Goal: Task Accomplishment & Management: Manage account settings

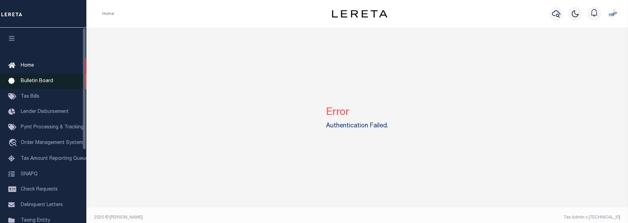
click at [9, 80] on icon at bounding box center [13, 81] width 11 height 9
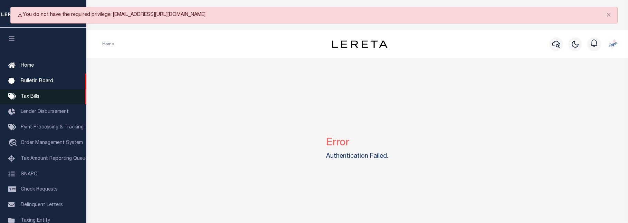
click at [23, 103] on link "Tax Bills" at bounding box center [43, 97] width 86 height 16
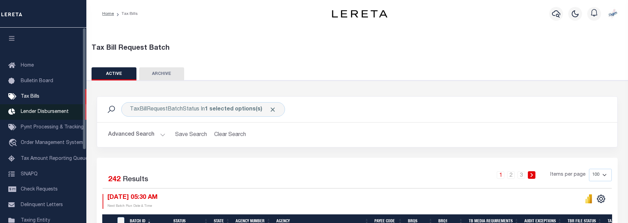
click at [37, 114] on span "Lender Disbursement" at bounding box center [45, 111] width 48 height 5
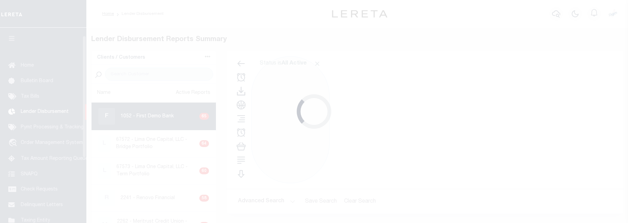
scroll to position [13, 0]
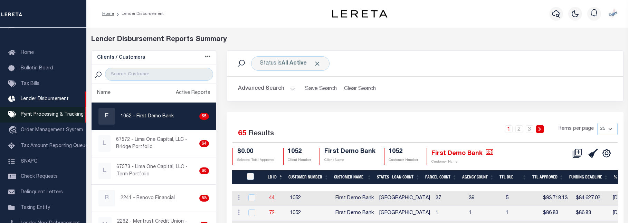
click at [33, 115] on span "Pymt Processing & Tracking" at bounding box center [52, 114] width 63 height 5
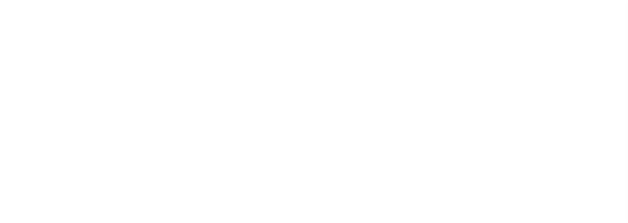
scroll to position [32, 0]
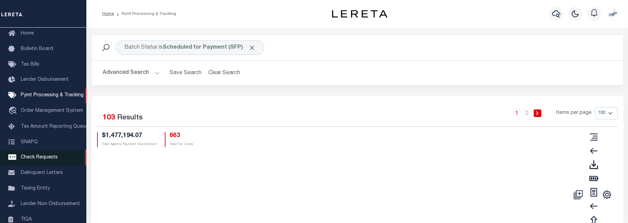
click at [38, 160] on span "Check Requests" at bounding box center [39, 157] width 37 height 5
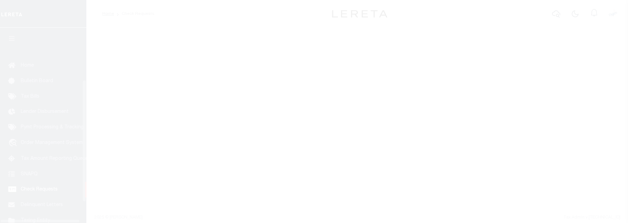
scroll to position [110, 0]
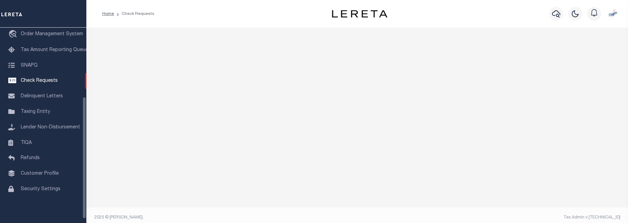
select select "50"
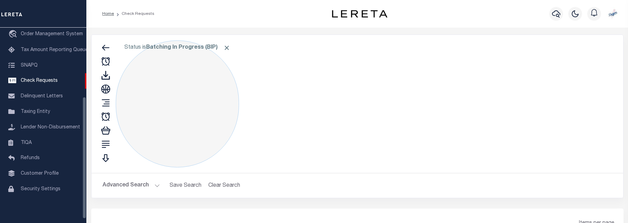
select select "50"
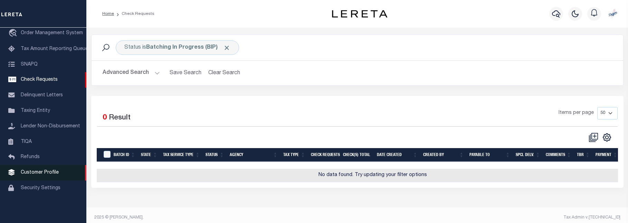
click at [38, 177] on link "Customer Profile" at bounding box center [43, 173] width 86 height 16
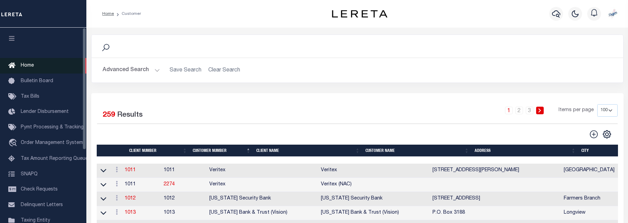
click at [43, 73] on link "Home" at bounding box center [43, 66] width 86 height 16
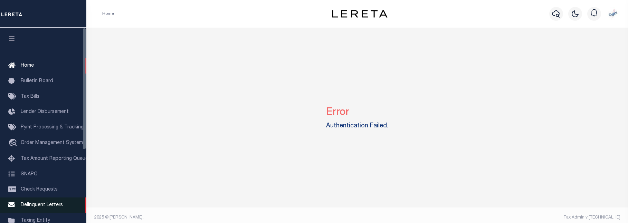
scroll to position [106, 0]
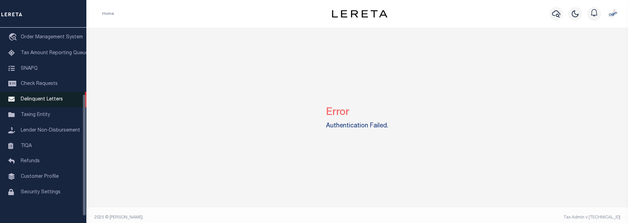
click at [40, 200] on link "Security Settings" at bounding box center [43, 193] width 86 height 16
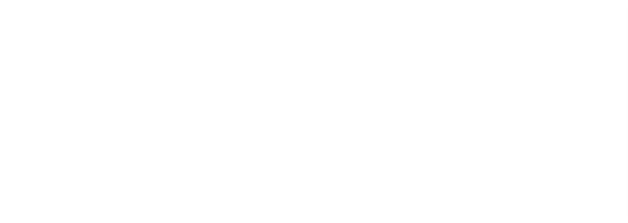
select select "100"
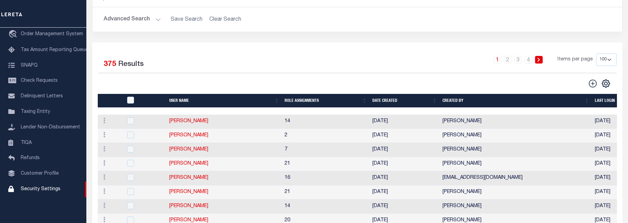
scroll to position [35, 0]
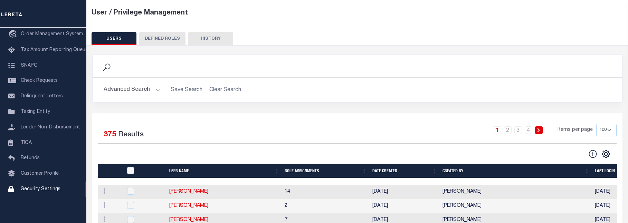
click at [109, 68] on icon at bounding box center [106, 67] width 9 height 9
click at [105, 65] on icon at bounding box center [106, 67] width 9 height 9
click at [121, 96] on button "Advanced Search" at bounding box center [132, 89] width 57 height 13
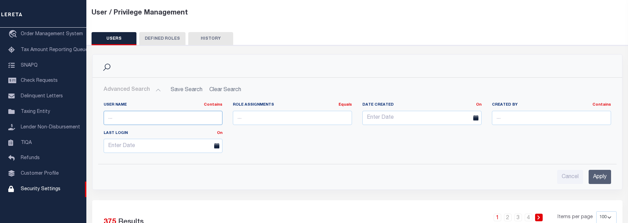
click at [126, 119] on input "text" at bounding box center [163, 118] width 119 height 14
type input "[PERSON_NAME]"
click at [605, 178] on input "Apply" at bounding box center [599, 177] width 22 height 14
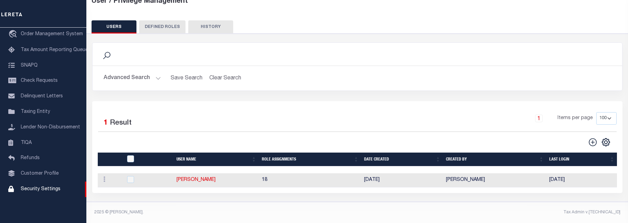
scroll to position [54, 0]
click at [201, 178] on link "[PERSON_NAME]" at bounding box center [195, 180] width 39 height 5
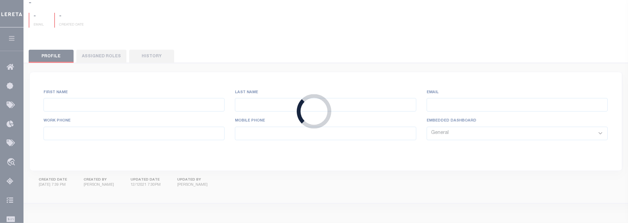
type input "[PERSON_NAME],"
type input "[PERSON_NAME]"
type input "[EMAIL_ADDRESS][DOMAIN_NAME]"
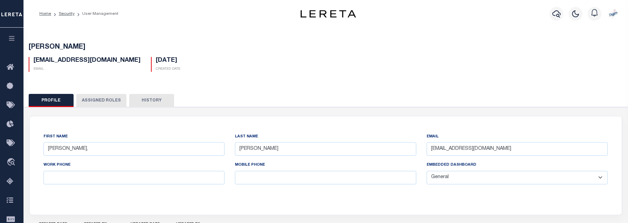
click at [51, 102] on button "Profile" at bounding box center [51, 100] width 45 height 13
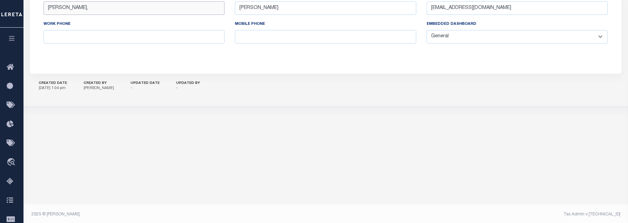
click at [79, 6] on input "[PERSON_NAME]," at bounding box center [134, 7] width 181 height 13
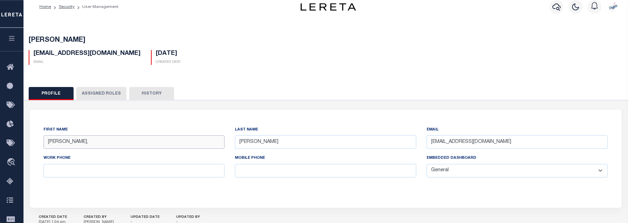
scroll to position [0, 0]
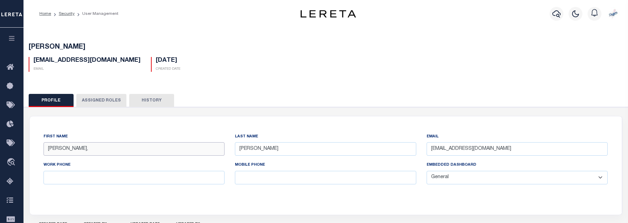
drag, startPoint x: 73, startPoint y: 154, endPoint x: -2, endPoint y: 146, distance: 75.4
click at [44, 146] on input "[PERSON_NAME]," at bounding box center [134, 148] width 181 height 13
click at [71, 15] on link "Security" at bounding box center [67, 14] width 16 height 4
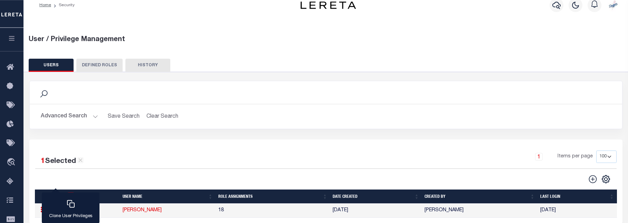
scroll to position [70, 0]
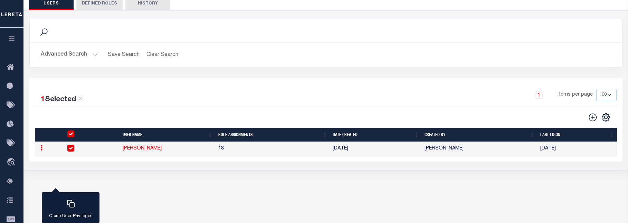
click at [66, 56] on button "Advanced Search" at bounding box center [69, 54] width 57 height 13
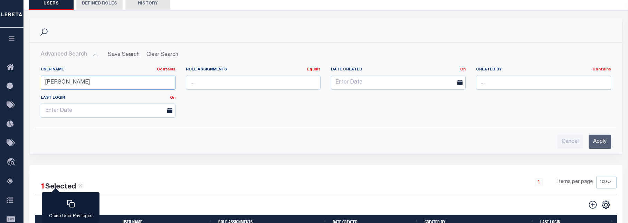
drag, startPoint x: 63, startPoint y: 82, endPoint x: -12, endPoint y: 62, distance: 78.1
click at [41, 76] on input "[PERSON_NAME]" at bounding box center [108, 83] width 135 height 14
type input "[PERSON_NAME]"
click at [608, 147] on input "Apply" at bounding box center [599, 142] width 22 height 14
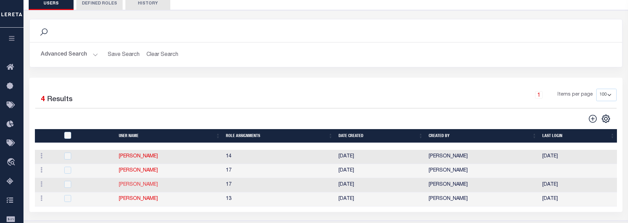
click at [149, 187] on link "[PERSON_NAME]" at bounding box center [138, 184] width 39 height 5
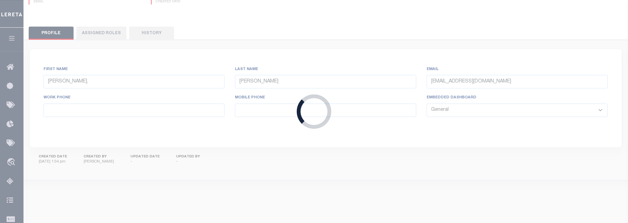
type input "[PERSON_NAME],"
type input "[PERSON_NAME]"
type input "[EMAIL_ADDRESS][DOMAIN_NAME]"
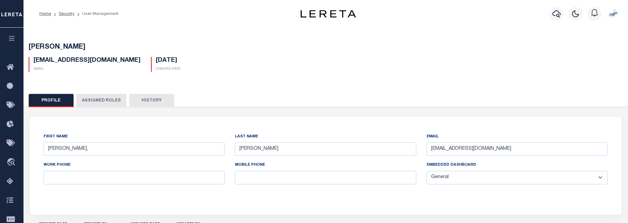
click at [472, 178] on select "General Locate Escrow Services AI Payment Verification Customer Service" at bounding box center [516, 177] width 181 height 13
click at [9, 71] on icon at bounding box center [12, 67] width 11 height 9
